Goal: Obtain resource: Obtain resource

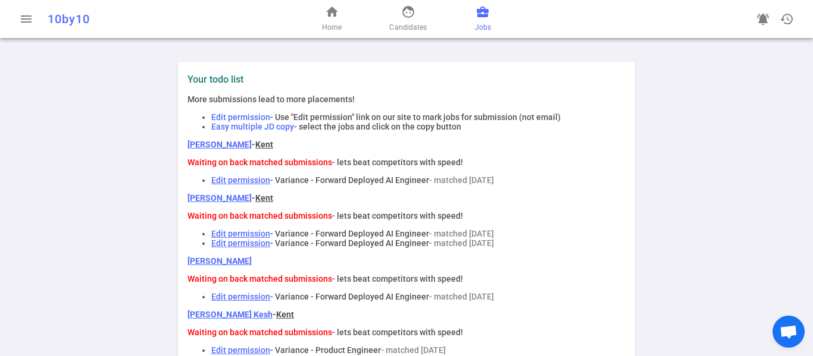
click at [486, 21] on span "Jobs" at bounding box center [483, 27] width 16 height 12
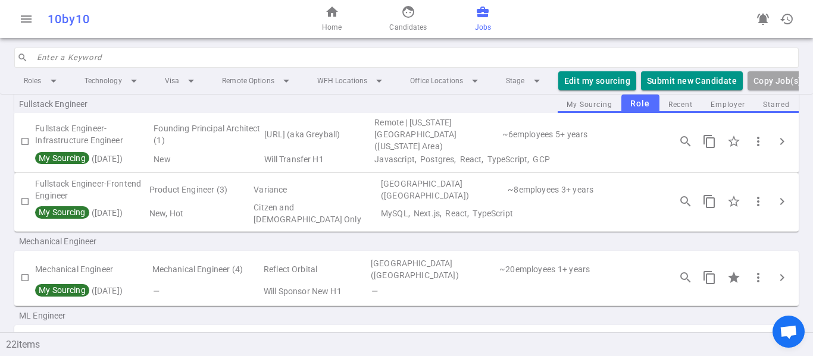
scroll to position [714, 0]
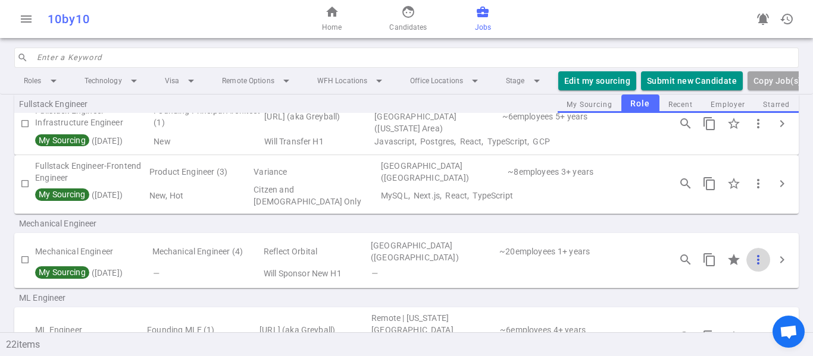
click at [753, 253] on span "more_vert" at bounding box center [758, 260] width 14 height 14
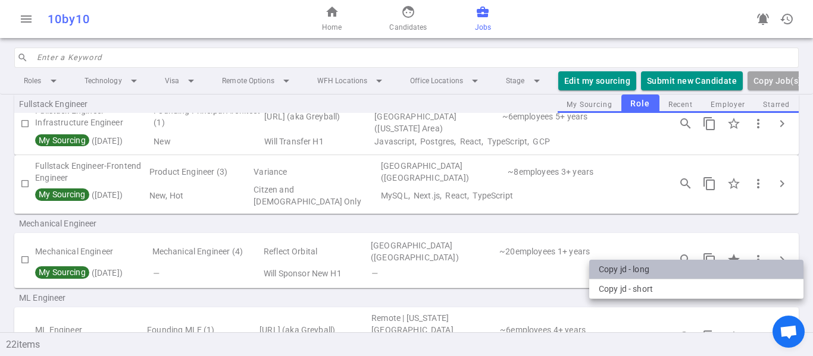
click at [658, 271] on li "Copy JD - long" at bounding box center [696, 270] width 214 height 20
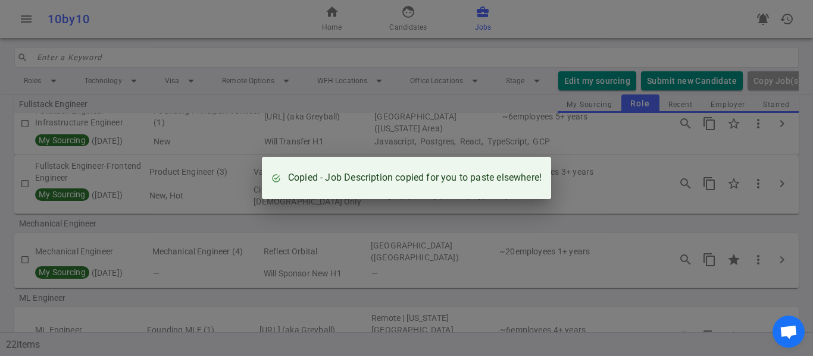
click at [183, 255] on div "Copied - Job Description copied for you to paste elsewhere!" at bounding box center [406, 178] width 813 height 356
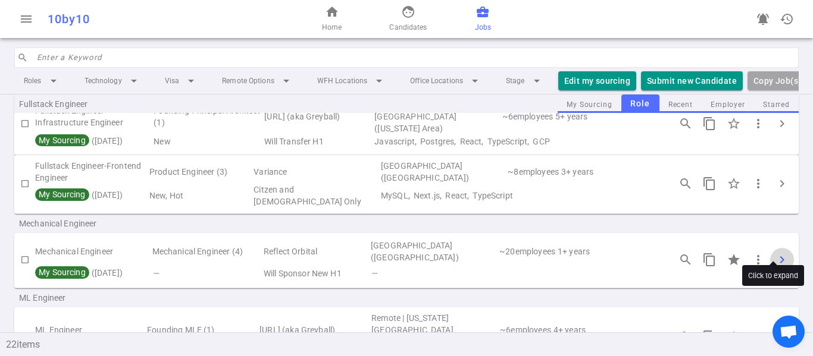
click at [775, 253] on span "chevron_right" at bounding box center [782, 260] width 14 height 14
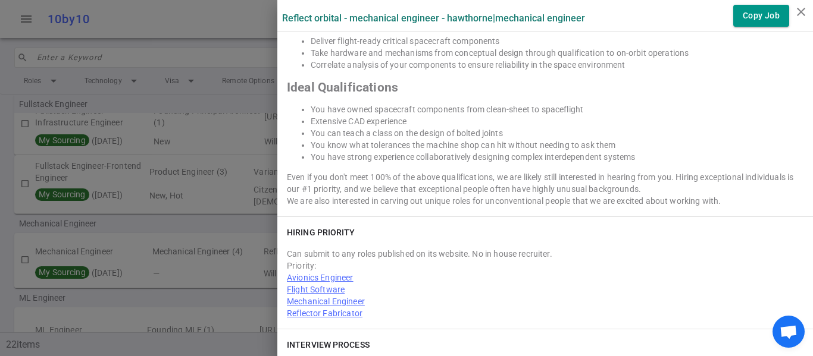
scroll to position [1250, 0]
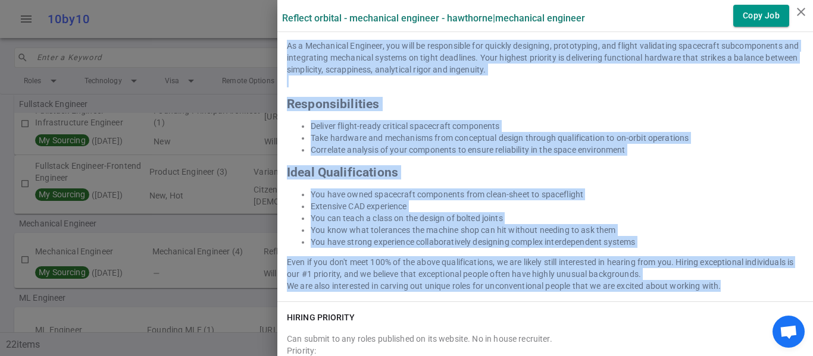
drag, startPoint x: 280, startPoint y: 147, endPoint x: 720, endPoint y: 282, distance: 460.5
copy div "Lore Ipsu Dolors - ametc ad elits doei temporinci ut labor etdolorema aliq enim…"
